Goal: Use online tool/utility: Utilize a website feature to perform a specific function

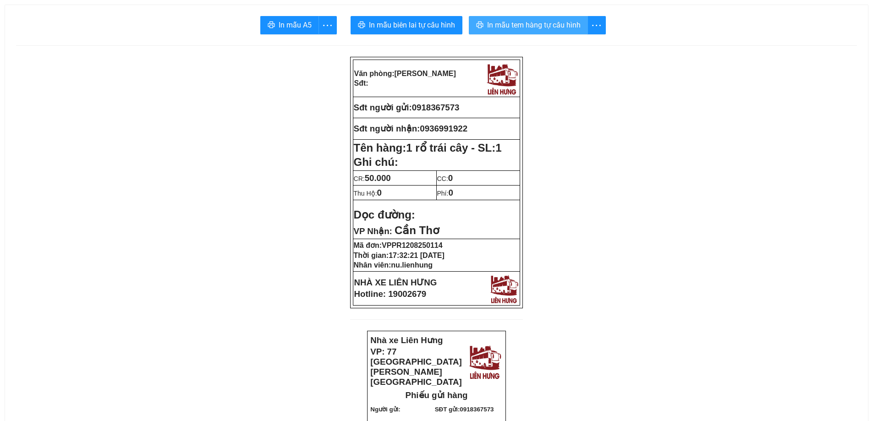
click at [516, 28] on span "In mẫu tem hàng tự cấu hình" at bounding box center [534, 24] width 94 height 11
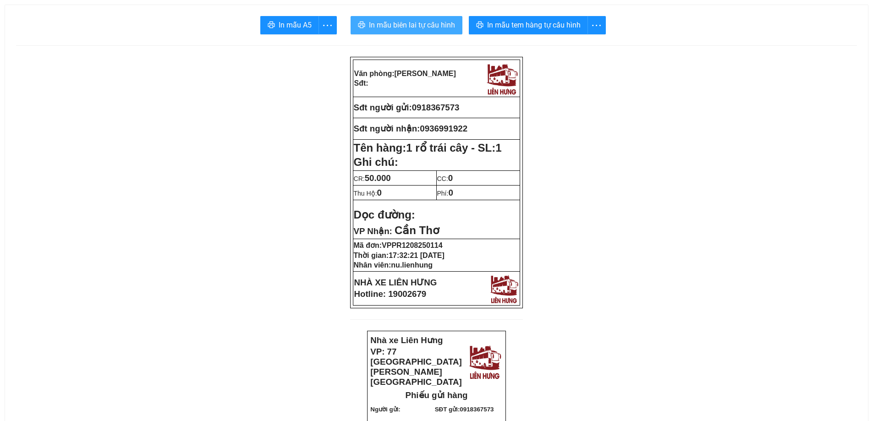
click at [402, 28] on span "In mẫu biên lai tự cấu hình" at bounding box center [412, 24] width 86 height 11
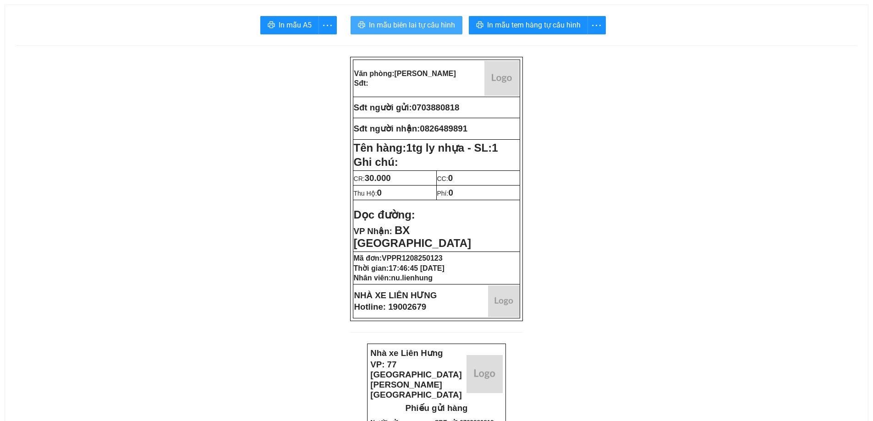
click at [424, 29] on span "In mẫu biên lai tự cấu hình" at bounding box center [412, 24] width 86 height 11
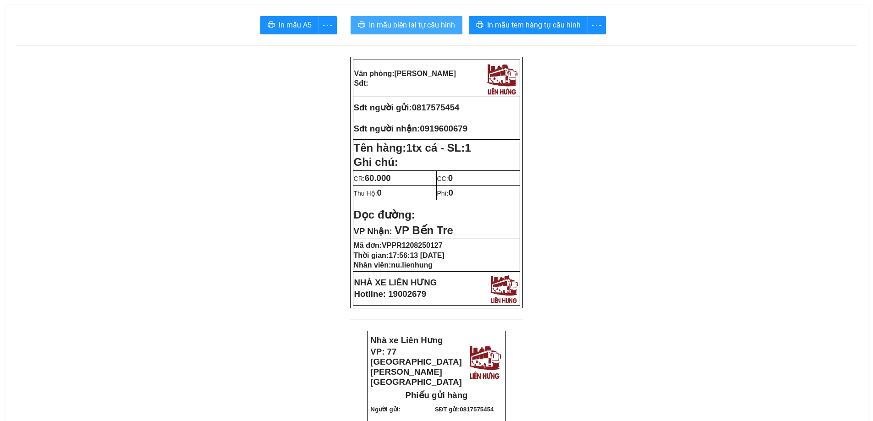
click at [422, 20] on span "In mẫu biên lai tự cấu hình" at bounding box center [412, 24] width 86 height 11
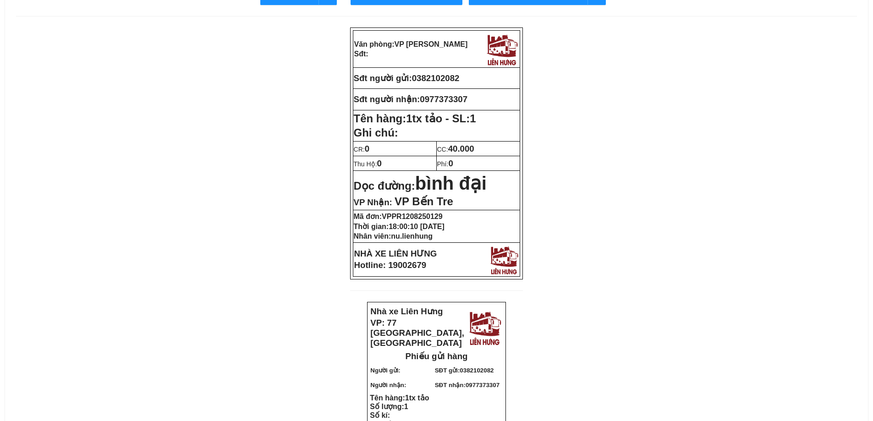
scroll to position [46, 0]
